Goal: Information Seeking & Learning: Learn about a topic

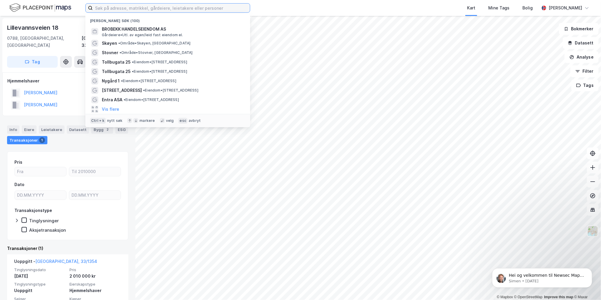
click at [140, 4] on input at bounding box center [171, 8] width 157 height 9
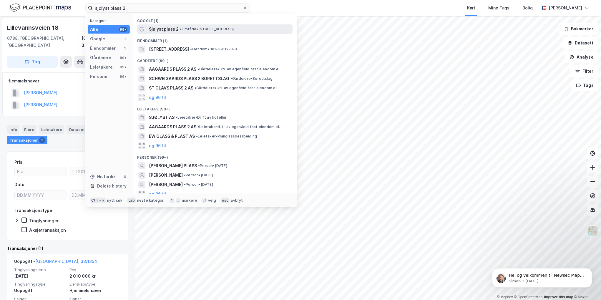
click at [187, 29] on span "• Område • [STREET_ADDRESS]" at bounding box center [207, 29] width 54 height 5
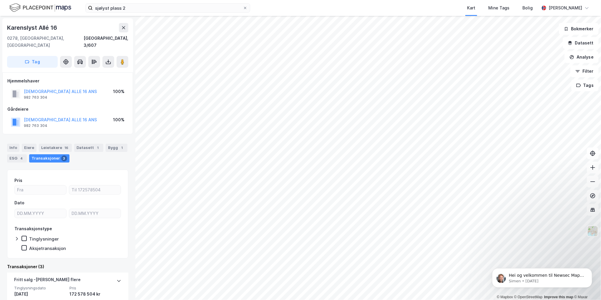
click at [601, 224] on html "sjølyst plass 2 Kart Mine Tags Bolig [PERSON_NAME] © Mapbox © OpenStreetMap Imp…" at bounding box center [300, 150] width 601 height 300
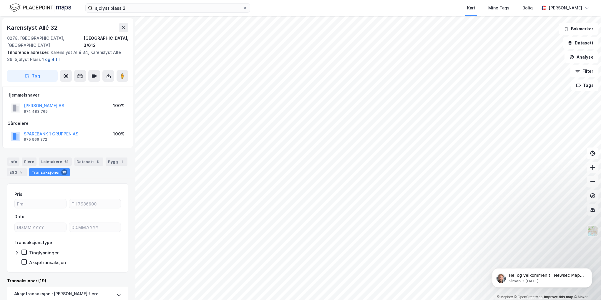
click at [0, 0] on button "og 4 til" at bounding box center [0, 0] width 0 height 0
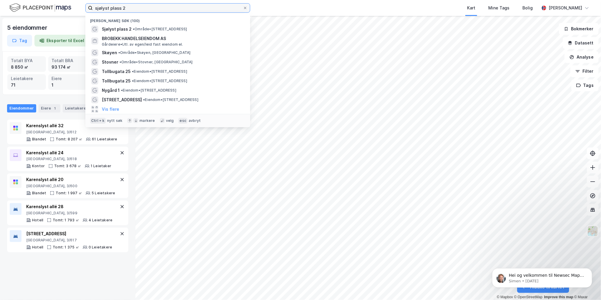
drag, startPoint x: 129, startPoint y: 6, endPoint x: 43, endPoint y: 16, distance: 86.3
click at [43, 16] on div "sjølyst plass 2 Nylige søk (100) Sjølyst plass 2 • Område • [STREET_ADDRESS] BR…" at bounding box center [300, 8] width 601 height 16
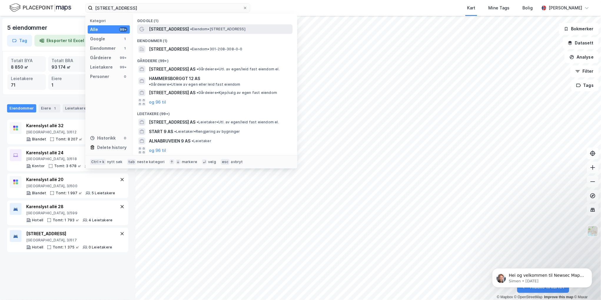
click at [192, 28] on span "•" at bounding box center [191, 29] width 2 height 4
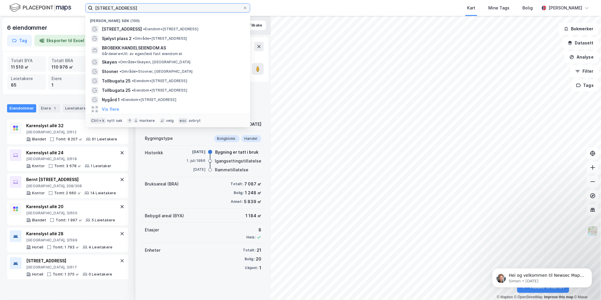
drag, startPoint x: 130, startPoint y: 6, endPoint x: 13, endPoint y: 15, distance: 117.5
click at [13, 15] on div "[STREET_ADDRESS] Nylige søk (100) [STREET_ADDRESS] • Eiendom • [STREET_ADDRESS]…" at bounding box center [300, 8] width 601 height 16
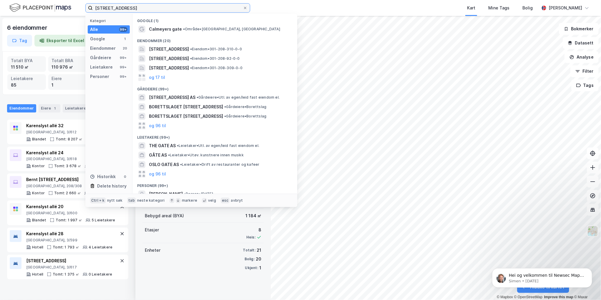
type input "[STREET_ADDRESS]"
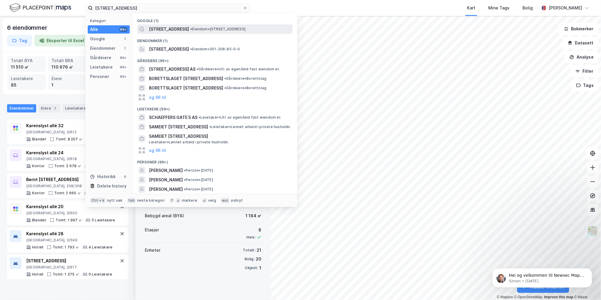
click at [185, 27] on div "[STREET_ADDRESS] • Eiendom • [STREET_ADDRESS]" at bounding box center [220, 29] width 142 height 7
